Goal: Ask a question

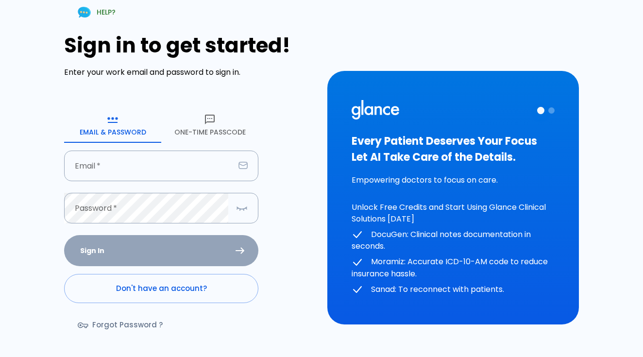
click at [178, 303] on div "Sign In Don't have an account? Forgot Password ?" at bounding box center [161, 291] width 194 height 112
click at [174, 291] on link "Don't have an account?" at bounding box center [161, 288] width 194 height 29
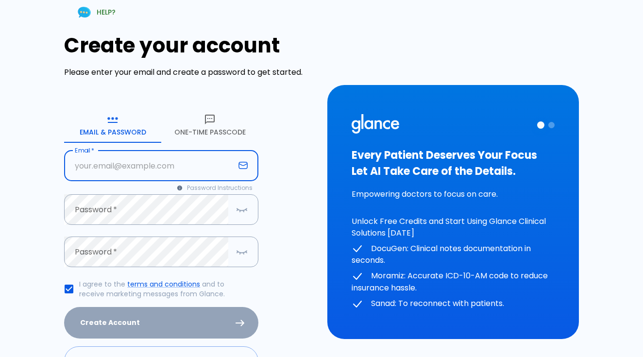
click at [146, 156] on input "Email   *" at bounding box center [149, 165] width 170 height 31
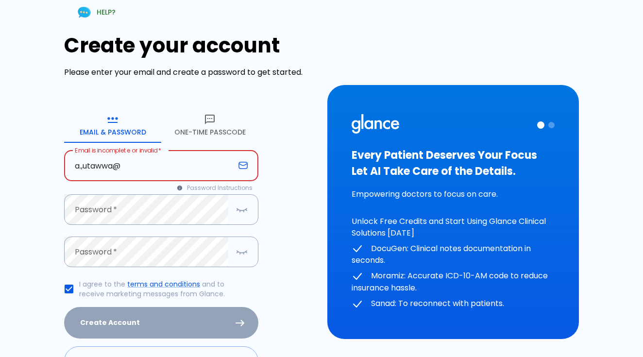
click at [84, 166] on input "a.,utawwa@" at bounding box center [149, 165] width 170 height 31
click at [150, 156] on input "a.mutawwa@" at bounding box center [149, 165] width 170 height 31
click at [146, 161] on input "a.mutawwa@" at bounding box center [149, 165] width 170 height 31
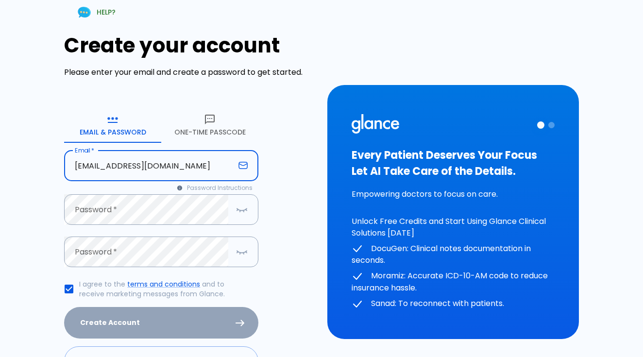
type input "[EMAIL_ADDRESS][DOMAIN_NAME]"
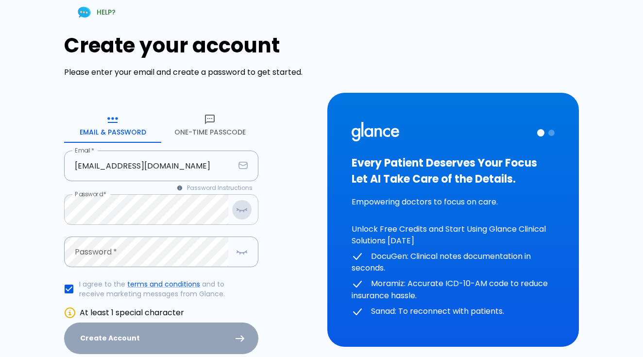
click at [244, 207] on icon "button" at bounding box center [242, 209] width 12 height 12
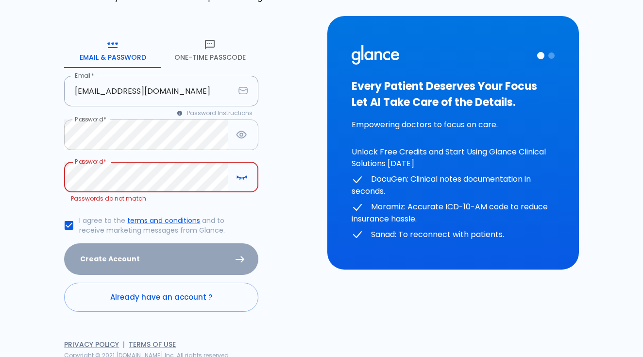
scroll to position [64, 0]
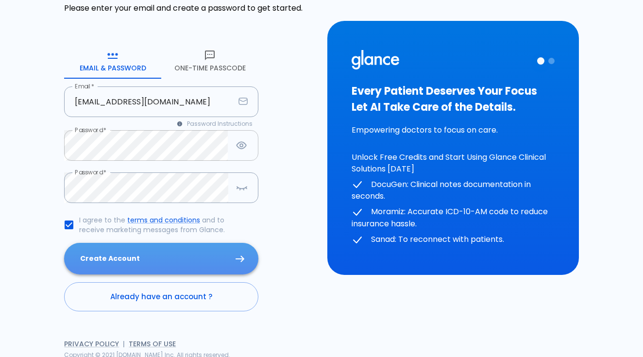
click at [116, 251] on button "Create Account" at bounding box center [161, 259] width 194 height 32
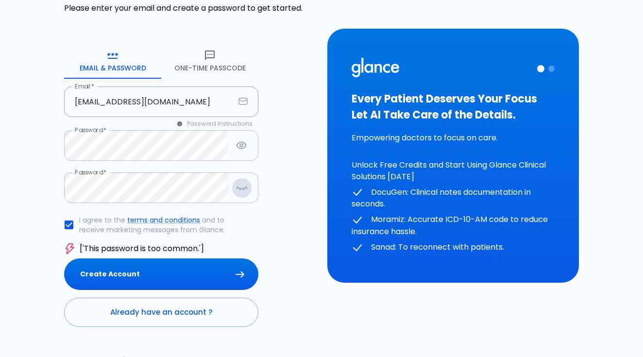
click at [234, 188] on button "button" at bounding box center [241, 188] width 19 height 20
click at [194, 262] on button "Create Account" at bounding box center [161, 274] width 194 height 32
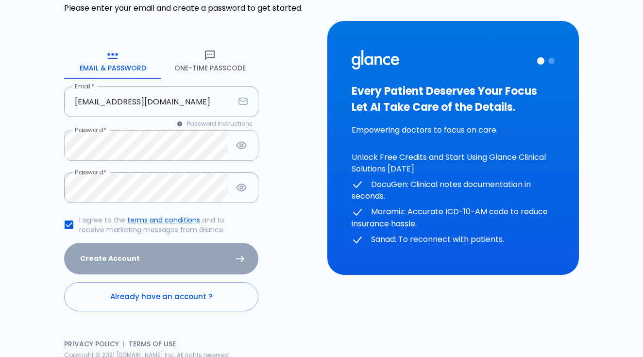
scroll to position [0, 0]
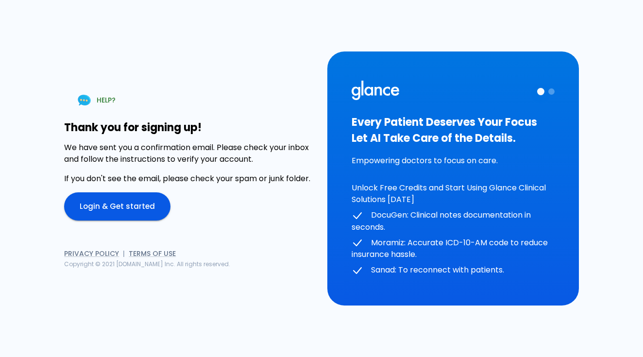
click at [140, 208] on link "Login & Get started" at bounding box center [117, 206] width 106 height 28
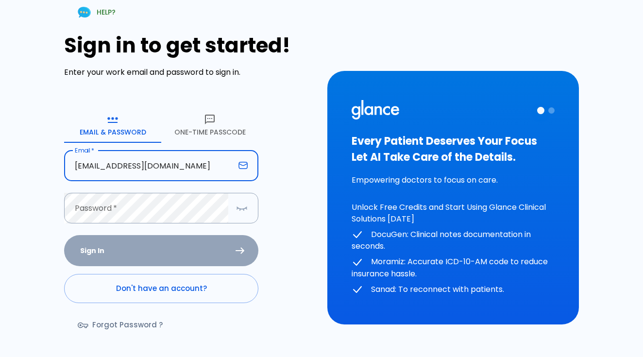
type input "[EMAIL_ADDRESS][DOMAIN_NAME]"
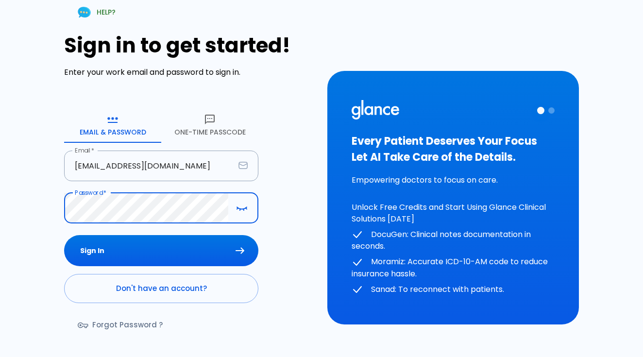
click at [161, 250] on button "Sign In" at bounding box center [161, 251] width 194 height 32
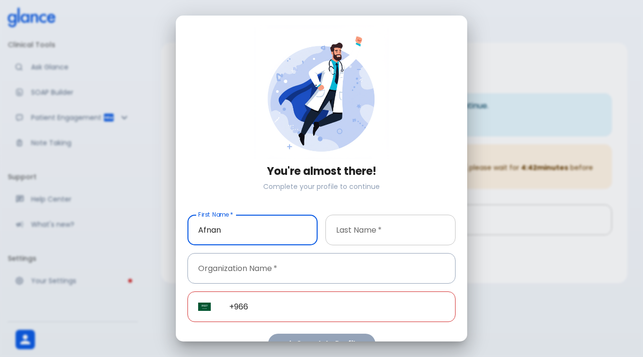
type input "Afnan"
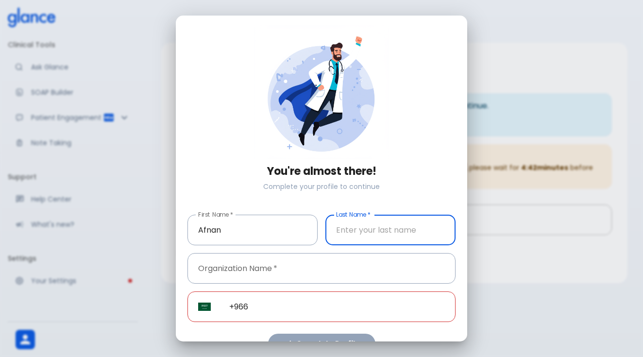
click at [365, 232] on input "Last Name   *" at bounding box center [390, 230] width 130 height 31
type input "Almutawa"
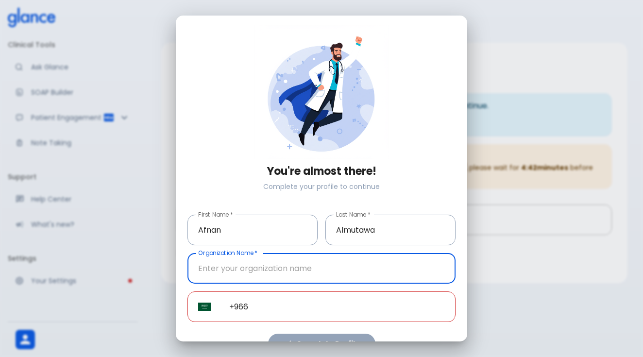
click at [319, 272] on input "Organization Name   *" at bounding box center [321, 268] width 268 height 31
type input "KKUH"
click at [295, 310] on input "+966" at bounding box center [336, 306] width 237 height 31
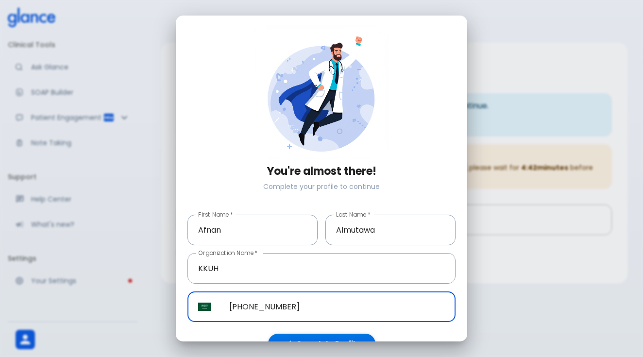
type input "+966 54 988 6255"
click at [325, 341] on button "Complete Profile" at bounding box center [321, 343] width 107 height 20
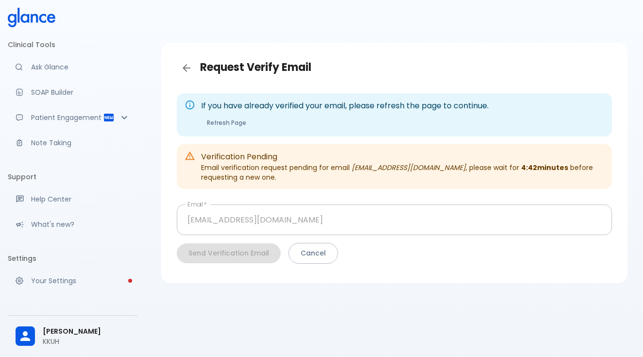
click at [258, 257] on div "Send Verification Email Cancel" at bounding box center [394, 253] width 435 height 21
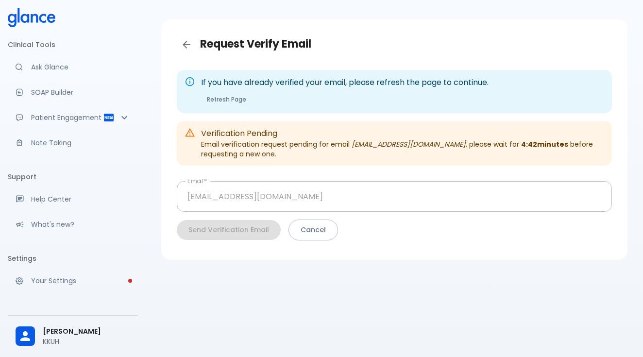
scroll to position [23, 0]
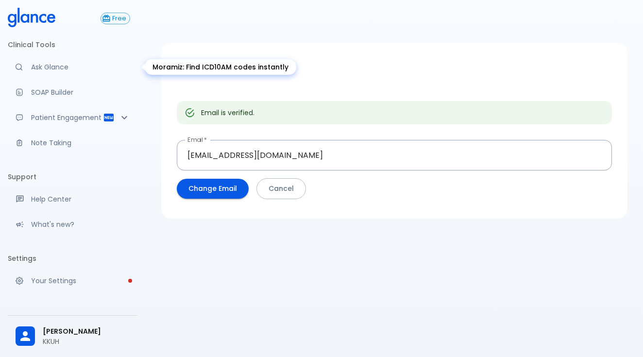
click at [79, 68] on p "Ask Glance" at bounding box center [80, 67] width 99 height 10
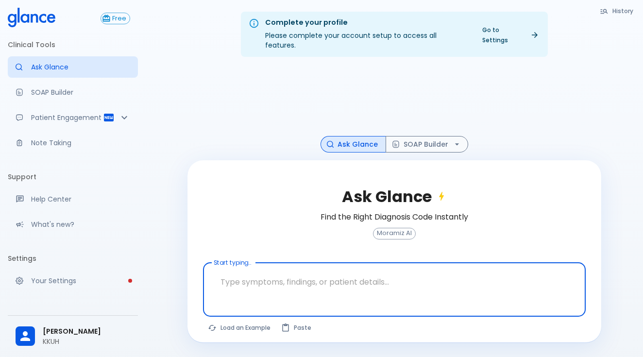
click at [351, 278] on textarea "Start typing..." at bounding box center [394, 281] width 369 height 31
type textarea "J"
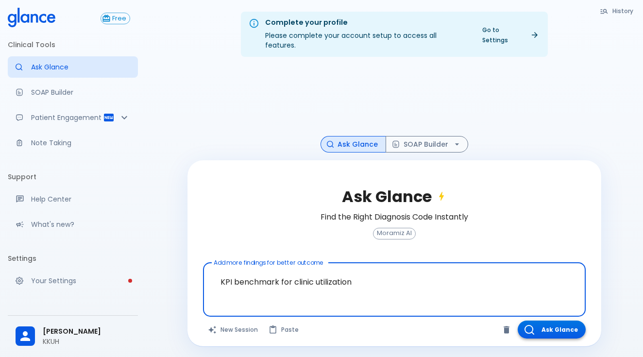
type textarea "KPI benchmark for clinic utilization"
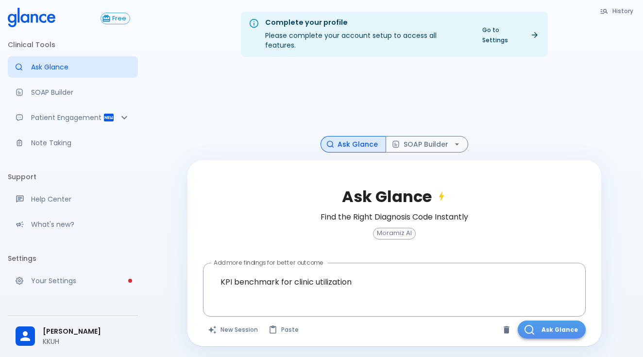
click at [538, 320] on button "Ask Glance" at bounding box center [551, 329] width 68 height 18
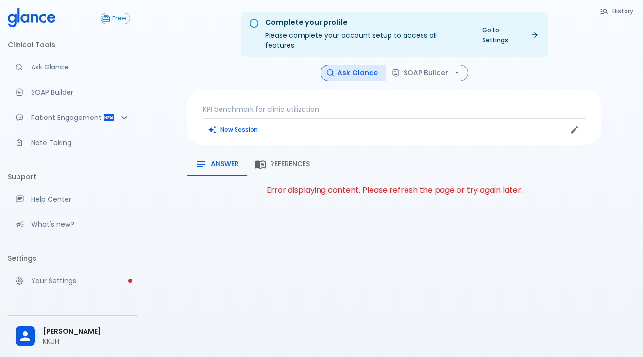
click at [365, 104] on p "KPI benchmark for clinic utilization" at bounding box center [394, 109] width 383 height 10
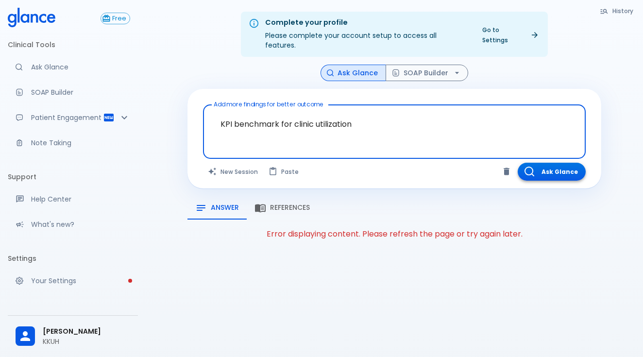
click at [551, 163] on button "Ask Glance" at bounding box center [551, 172] width 68 height 18
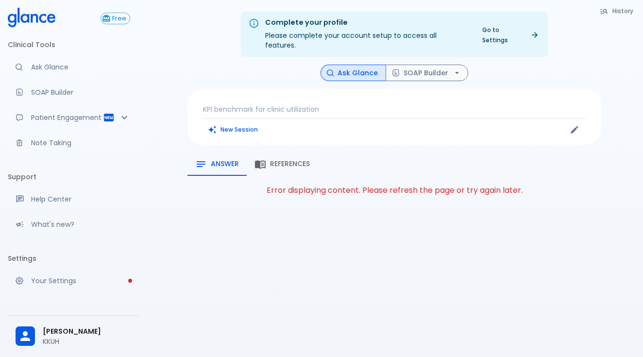
click at [265, 104] on p "KPI benchmark for clinic utilization" at bounding box center [394, 109] width 383 height 10
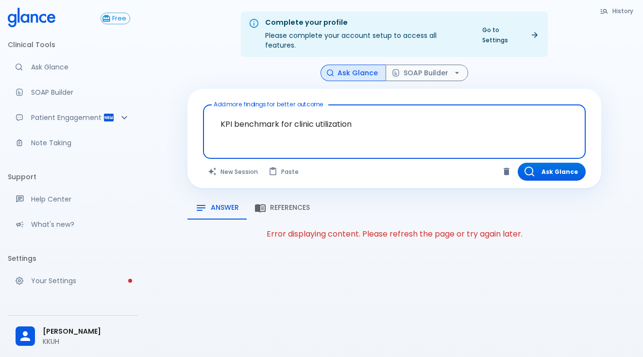
click at [262, 109] on textarea "KPI benchmark for clinic utilization" at bounding box center [394, 124] width 369 height 31
click at [257, 112] on textarea "KPI benchmark for clinic utilization" at bounding box center [394, 124] width 369 height 31
click at [233, 114] on textarea "KPI benchmark for clinic utilization" at bounding box center [394, 124] width 369 height 31
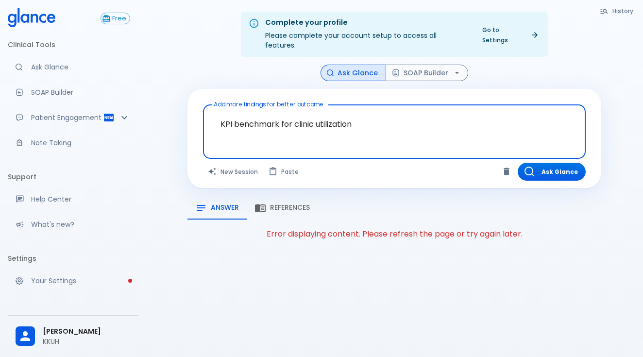
click at [250, 115] on textarea "KPI benchmark for clinic utilization" at bounding box center [394, 124] width 369 height 31
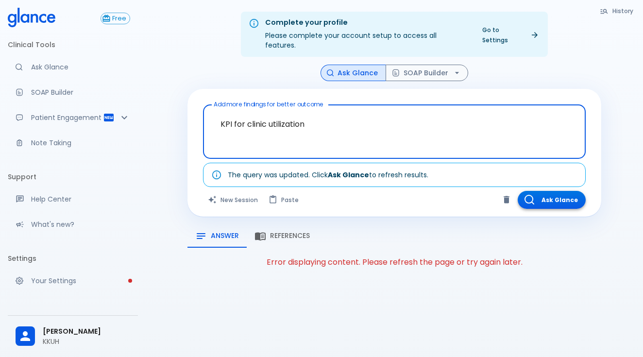
type textarea "KPI for clinic utilization"
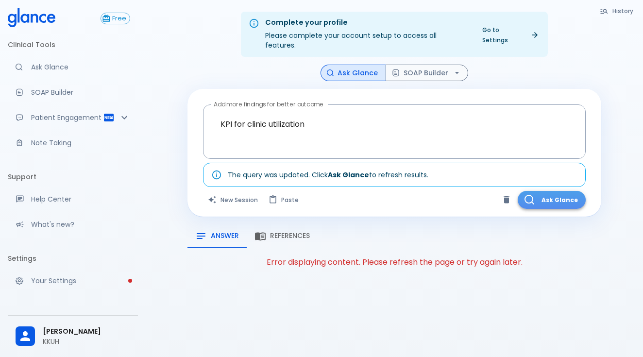
click at [551, 194] on button "Ask Glance" at bounding box center [551, 200] width 68 height 18
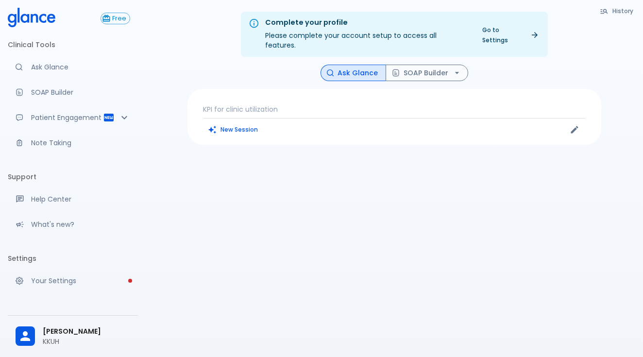
click at [268, 93] on div "KPI for clinic utilization New Session" at bounding box center [394, 117] width 414 height 56
click at [267, 104] on p "KPI for clinic utilization" at bounding box center [394, 109] width 383 height 10
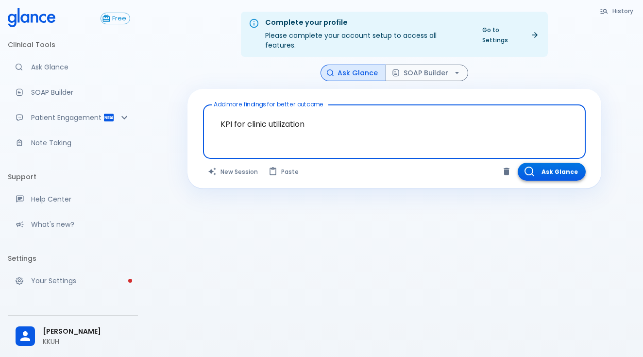
click at [542, 163] on button "Ask Glance" at bounding box center [551, 172] width 68 height 18
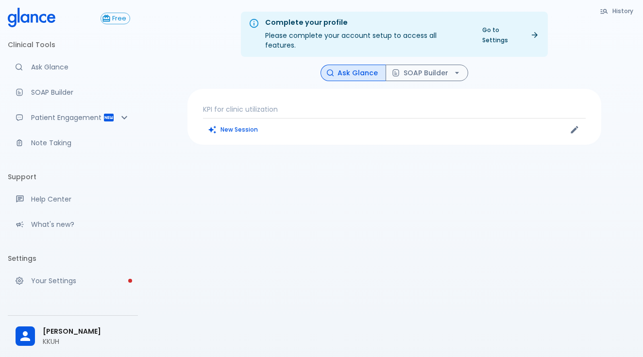
click at [237, 104] on p "KPI for clinic utilization" at bounding box center [394, 109] width 383 height 10
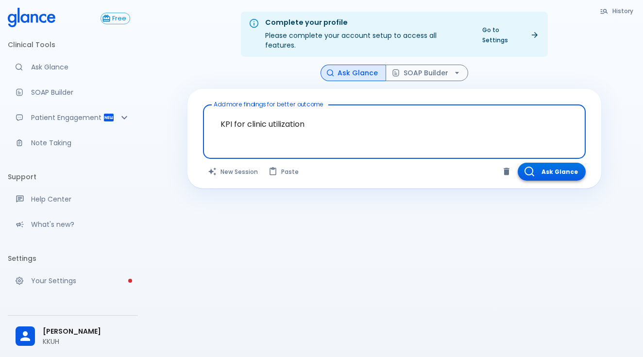
click at [543, 163] on button "Ask Glance" at bounding box center [551, 172] width 68 height 18
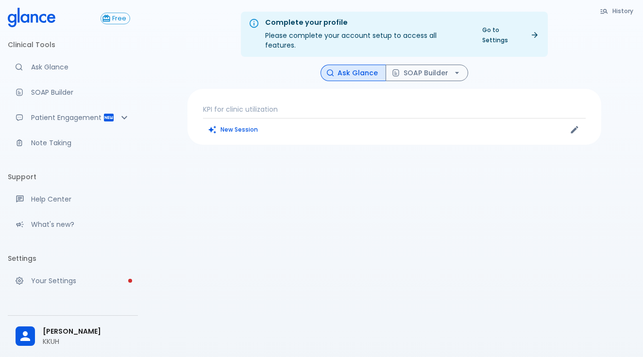
click at [243, 194] on div "Complete your profile Please complete your account setup to access all features…" at bounding box center [394, 190] width 497 height 380
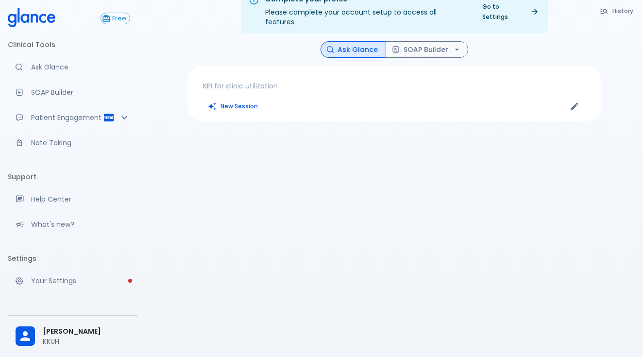
scroll to position [23, 0]
click at [250, 196] on div "Complete your profile Please complete your account setup to access all features…" at bounding box center [394, 167] width 497 height 380
click at [256, 81] on p "KPI for clinic utilization" at bounding box center [394, 86] width 383 height 10
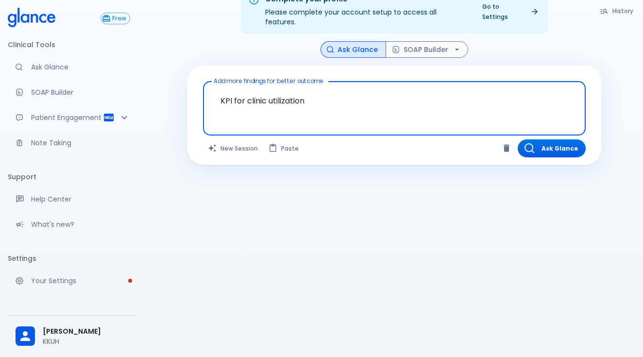
click at [280, 89] on textarea "KPI for clinic utilization" at bounding box center [394, 100] width 369 height 31
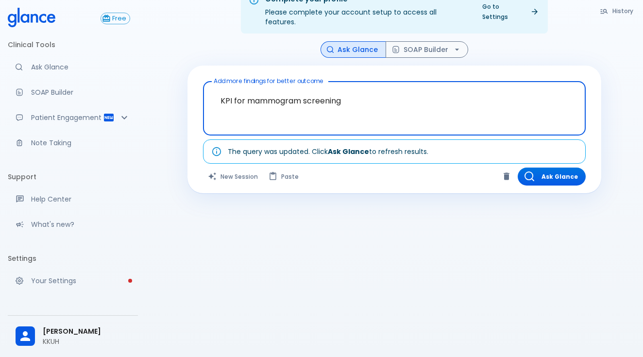
type textarea "KPI for mammogram screening"
drag, startPoint x: 332, startPoint y: 82, endPoint x: 534, endPoint y: 172, distance: 221.0
click at [534, 172] on button "Ask Glance" at bounding box center [551, 176] width 68 height 18
